Goal: Check status: Check status

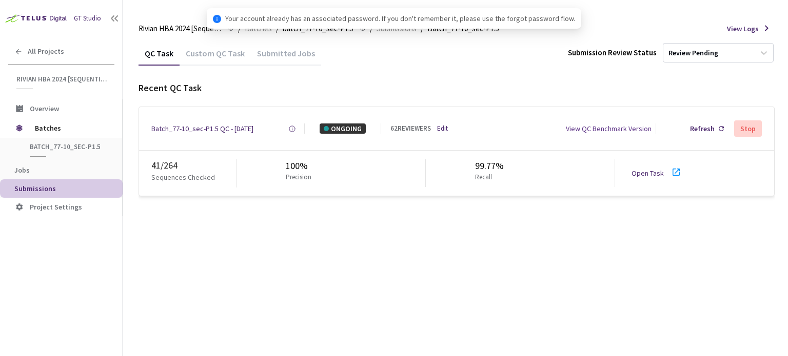
click at [663, 176] on div "Open Task" at bounding box center [650, 173] width 38 height 10
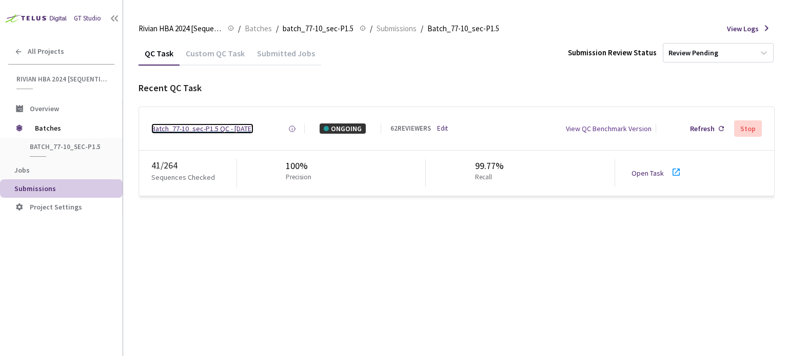
click at [180, 131] on div "Batch_77-10_sec-P1.5 QC - [DATE]" at bounding box center [202, 129] width 102 height 10
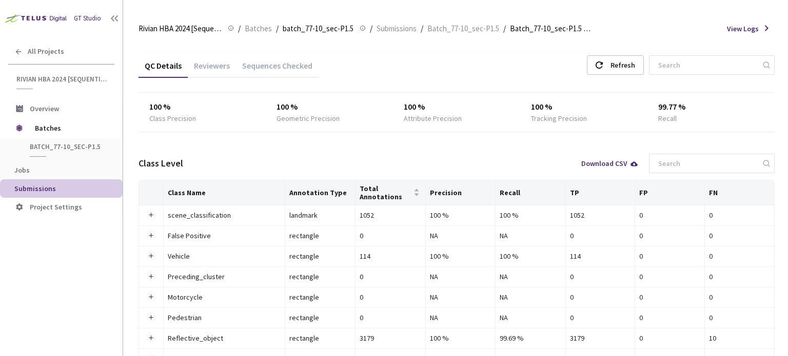
click at [209, 60] on div "Reviewers" at bounding box center [212, 64] width 48 height 22
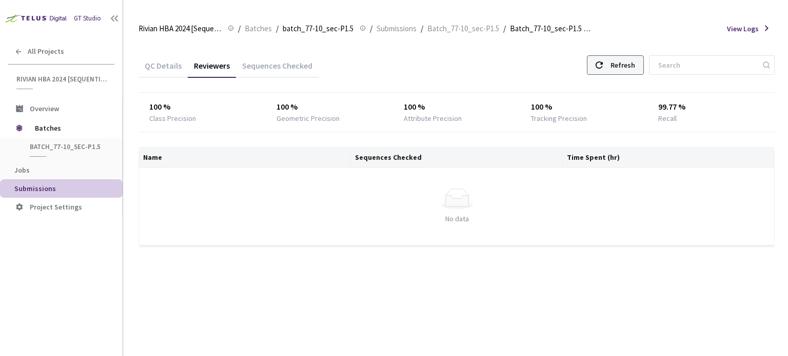
click at [630, 68] on div "Refresh" at bounding box center [622, 65] width 25 height 18
click at [634, 65] on div "Refresh" at bounding box center [622, 65] width 25 height 18
click at [635, 61] on div "Refresh" at bounding box center [622, 65] width 25 height 18
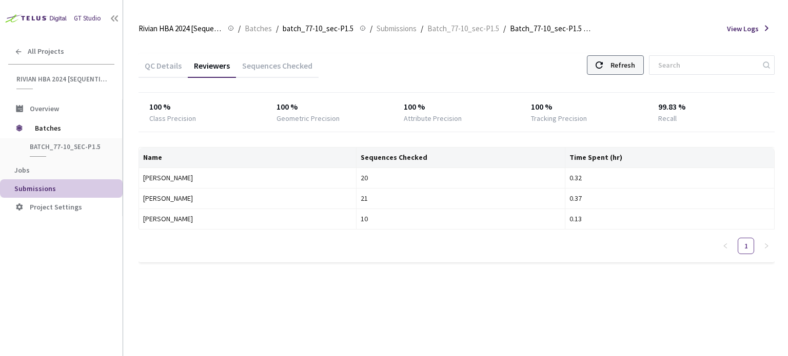
click at [635, 63] on div "Refresh" at bounding box center [622, 65] width 25 height 18
click at [635, 66] on div "Refresh" at bounding box center [622, 65] width 25 height 18
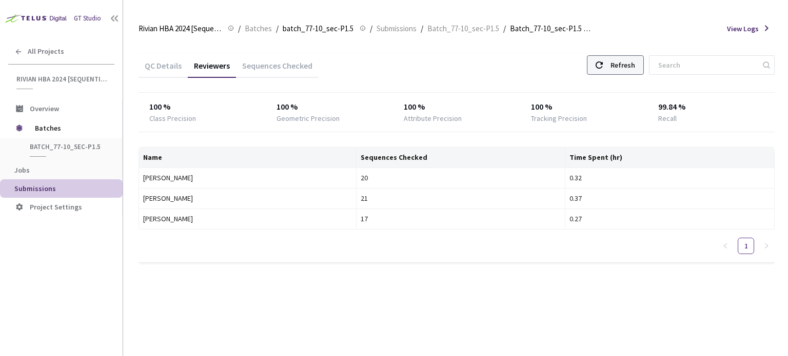
click at [631, 67] on div "Refresh" at bounding box center [622, 65] width 25 height 18
click at [626, 60] on div "Refresh" at bounding box center [622, 65] width 25 height 18
